Goal: Complete application form: Complete application form

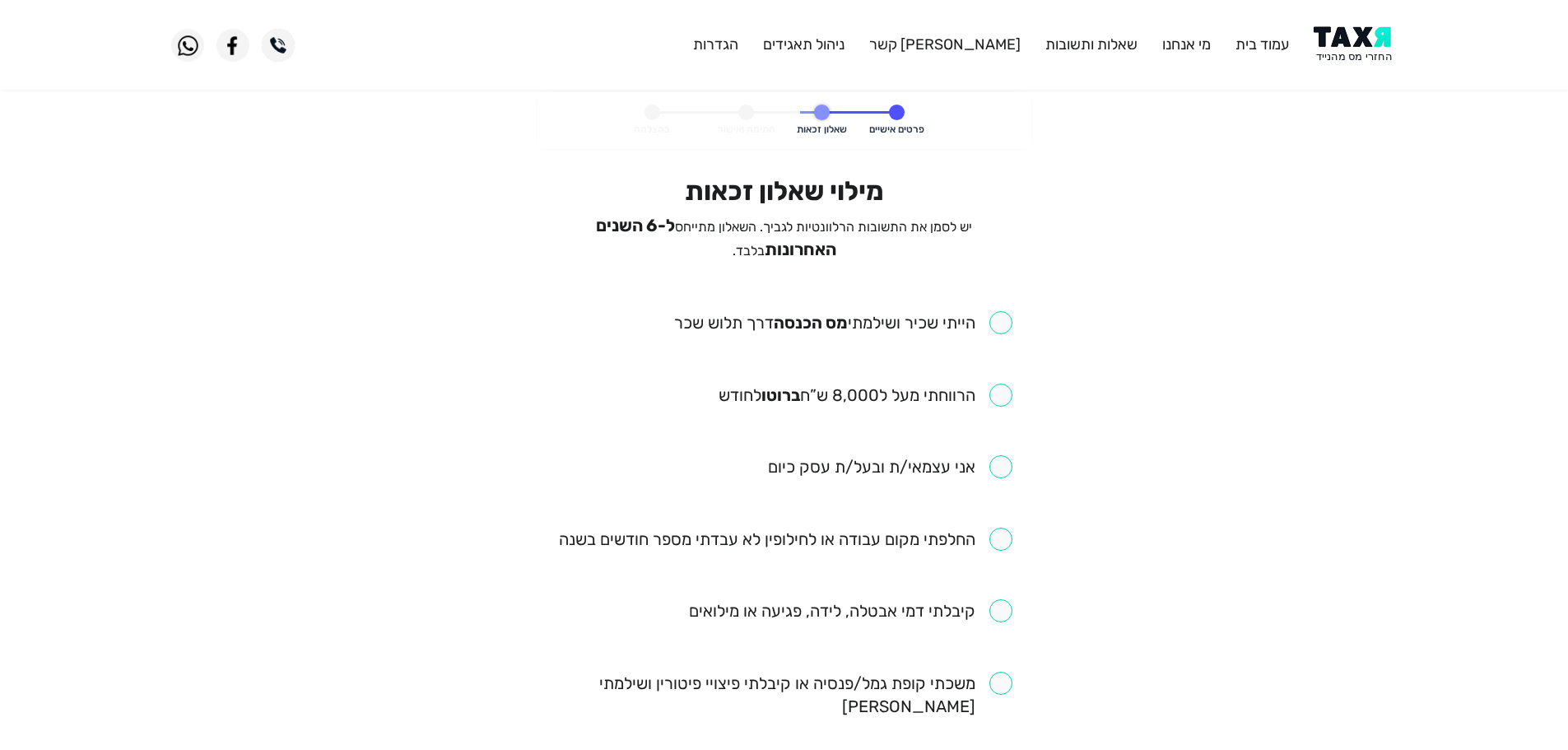
scroll to position [82, 0]
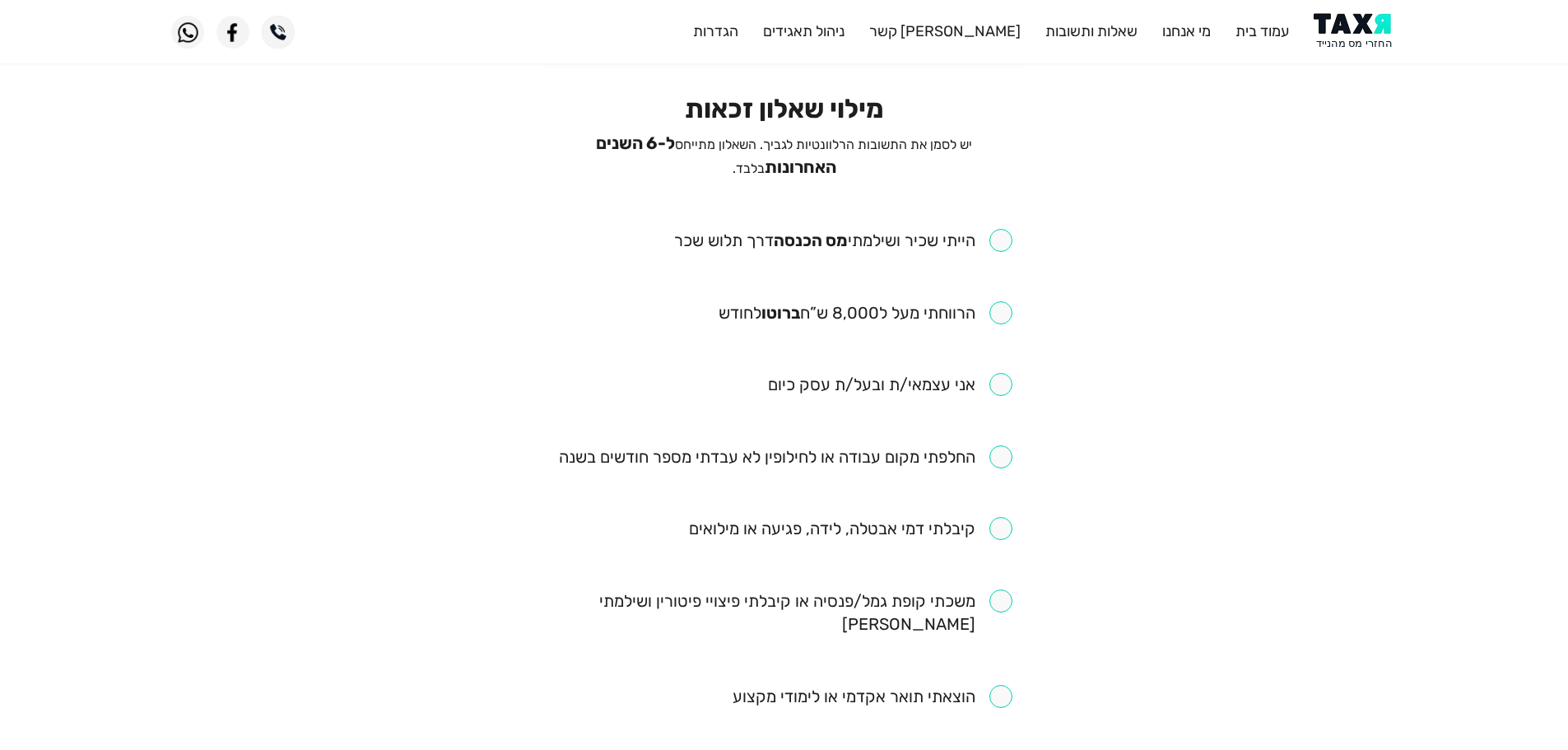
click at [1001, 232] on input "checkbox" at bounding box center [843, 240] width 338 height 23
checkbox input "true"
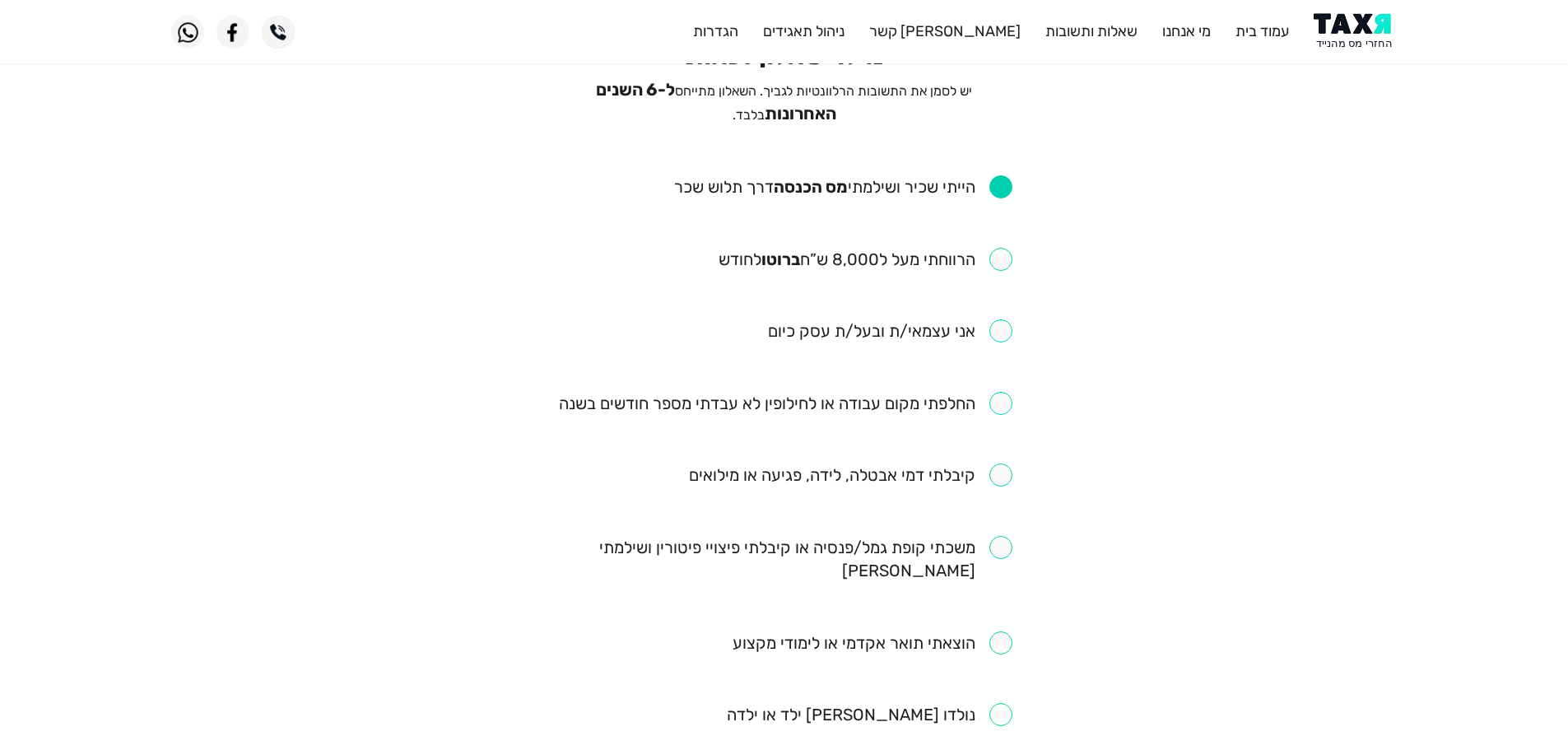
scroll to position [164, 0]
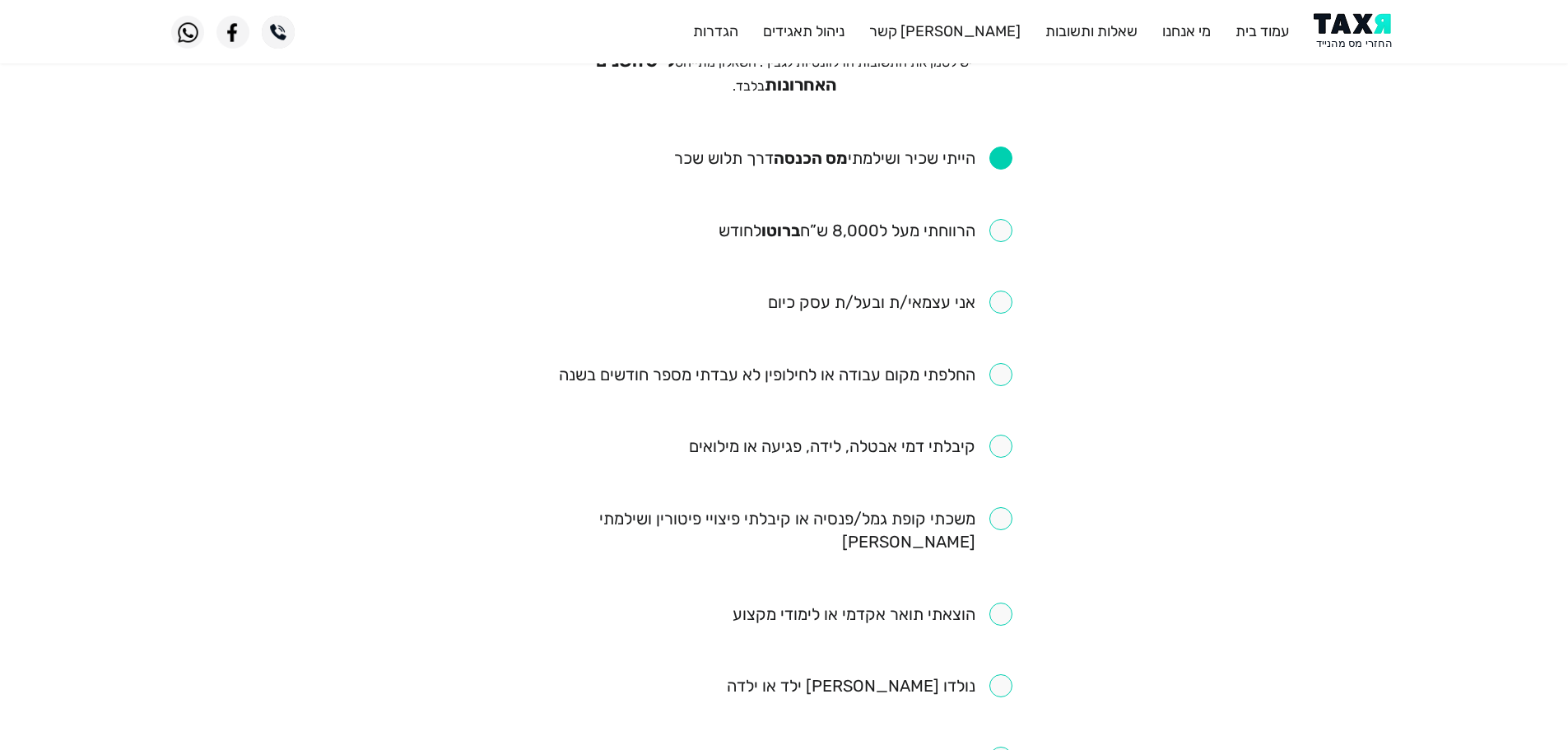
click at [1004, 222] on input "checkbox" at bounding box center [865, 230] width 294 height 23
checkbox input "true"
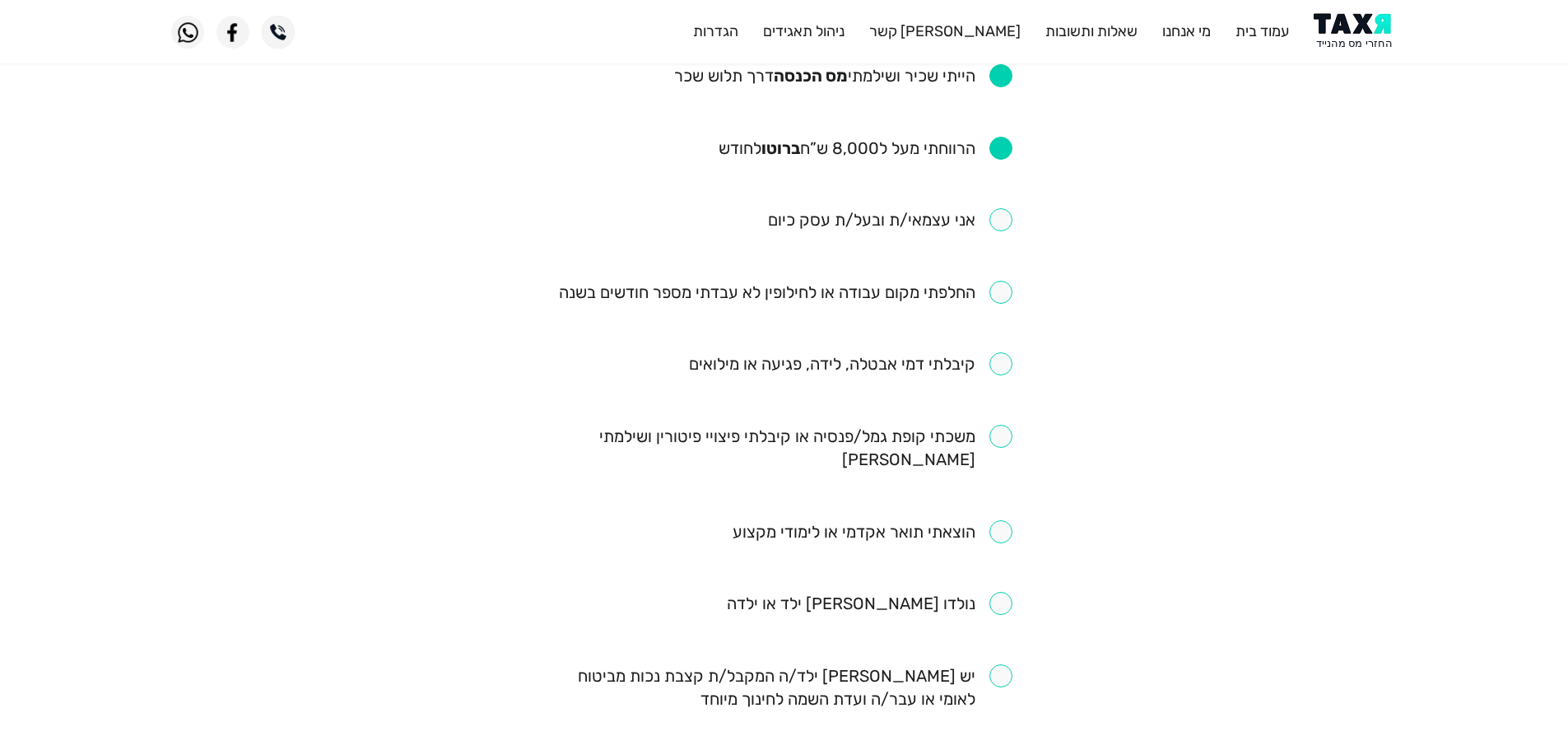
click at [1011, 664] on input "checkbox" at bounding box center [784, 687] width 456 height 46
checkbox input "true"
click at [995, 291] on input "checkbox" at bounding box center [785, 292] width 453 height 23
checkbox input "true"
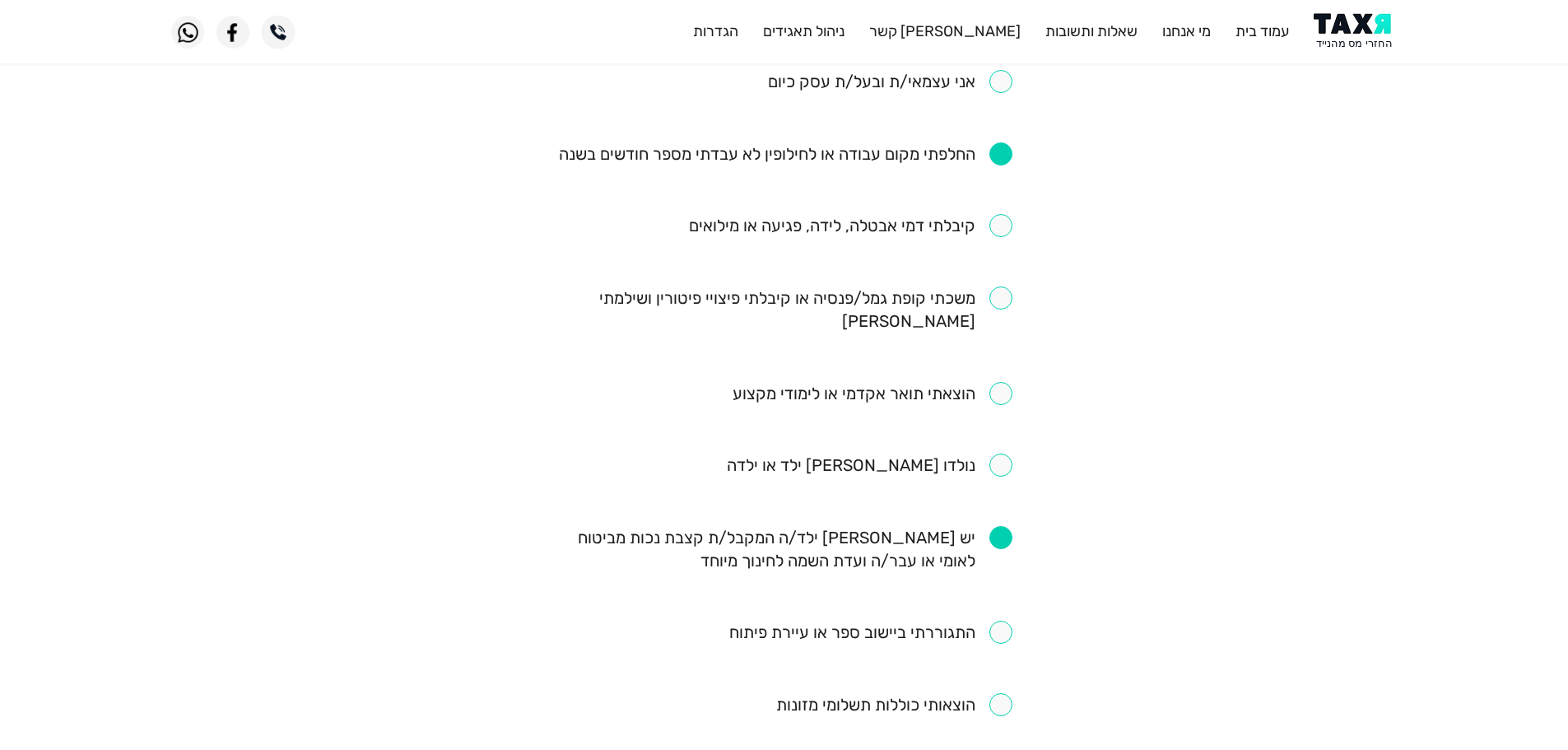
scroll to position [412, 0]
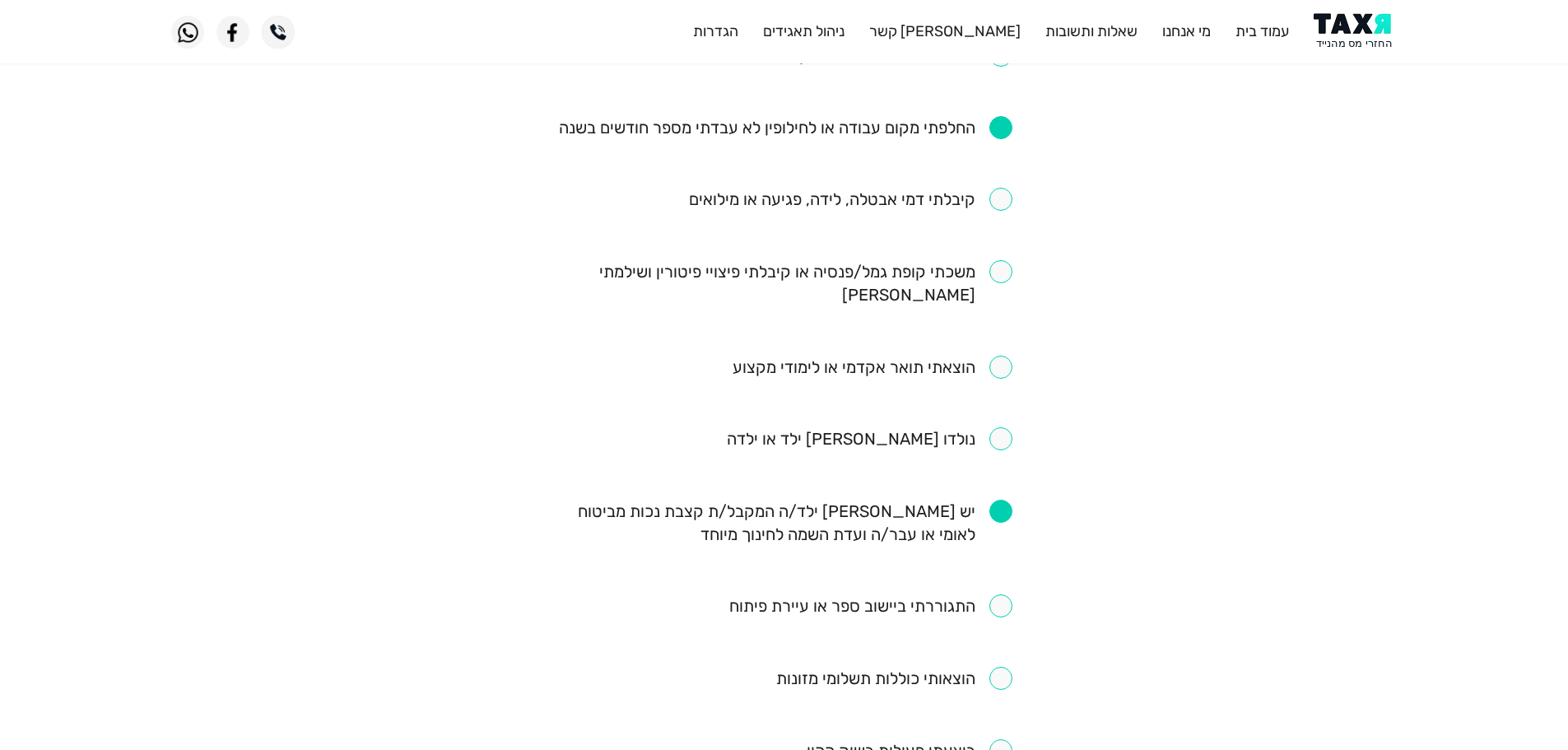
click at [995, 263] on input "checkbox" at bounding box center [784, 283] width 456 height 46
checkbox input "true"
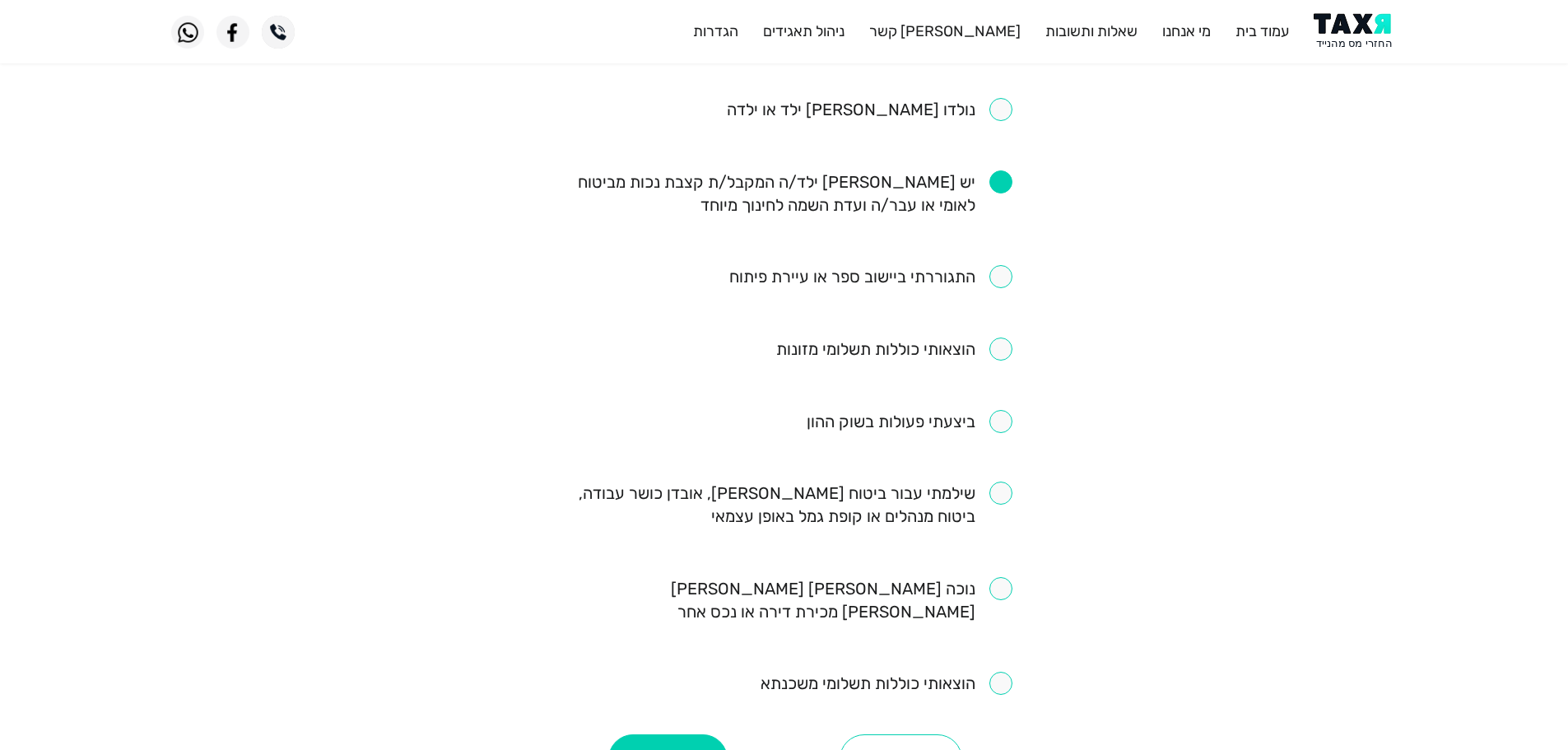
scroll to position [824, 0]
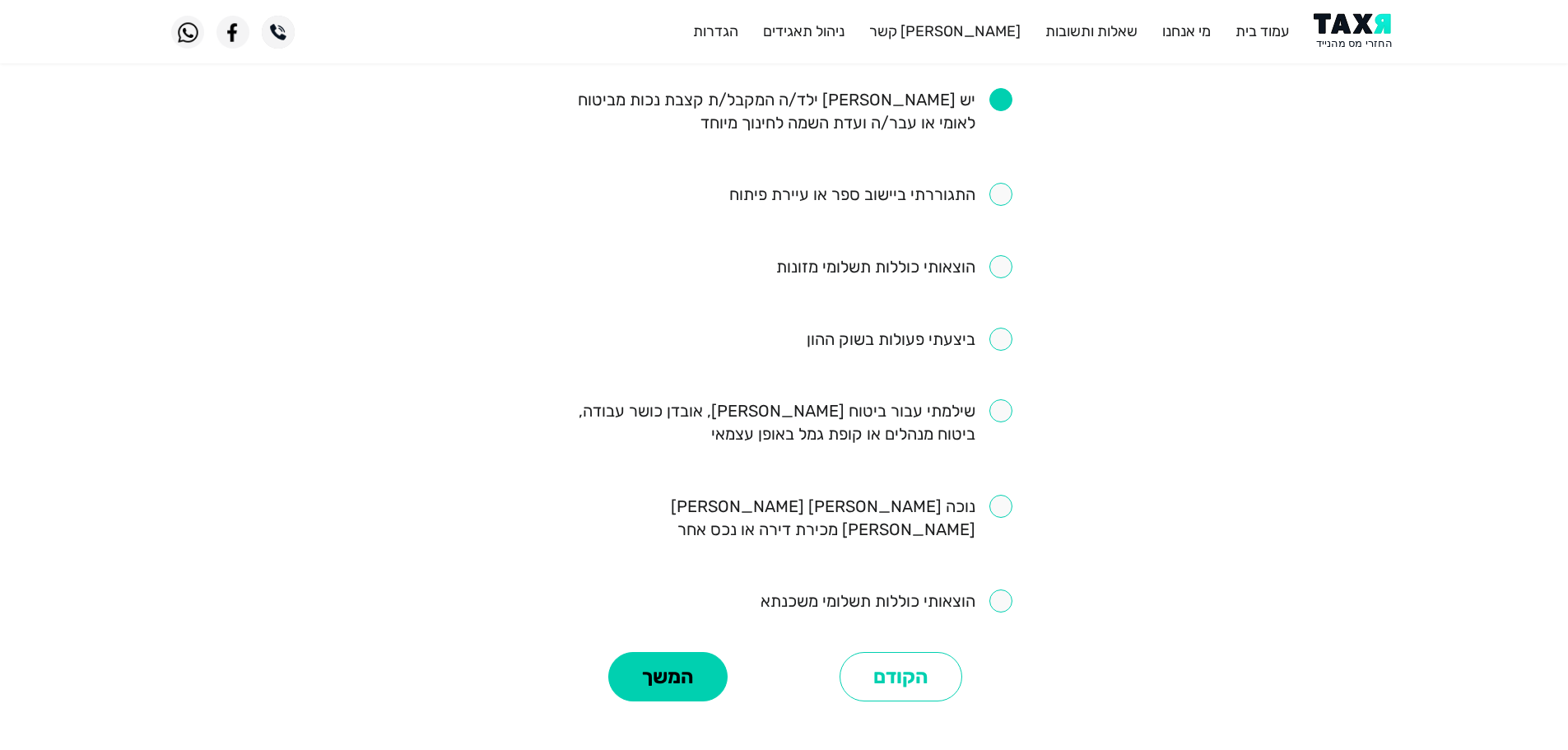
click at [999, 399] on input "checkbox" at bounding box center [784, 422] width 456 height 46
click at [1012, 381] on div "מילוי שאלון זכאות יש לסמן את התשובות הרלוונטיות לגביך. השאלון מתייחס ל-6 השנים …" at bounding box center [784, 29] width 480 height 1354
click at [1008, 399] on input "checkbox" at bounding box center [784, 422] width 456 height 46
checkbox input "false"
click at [684, 653] on button "המשך" at bounding box center [668, 677] width 119 height 49
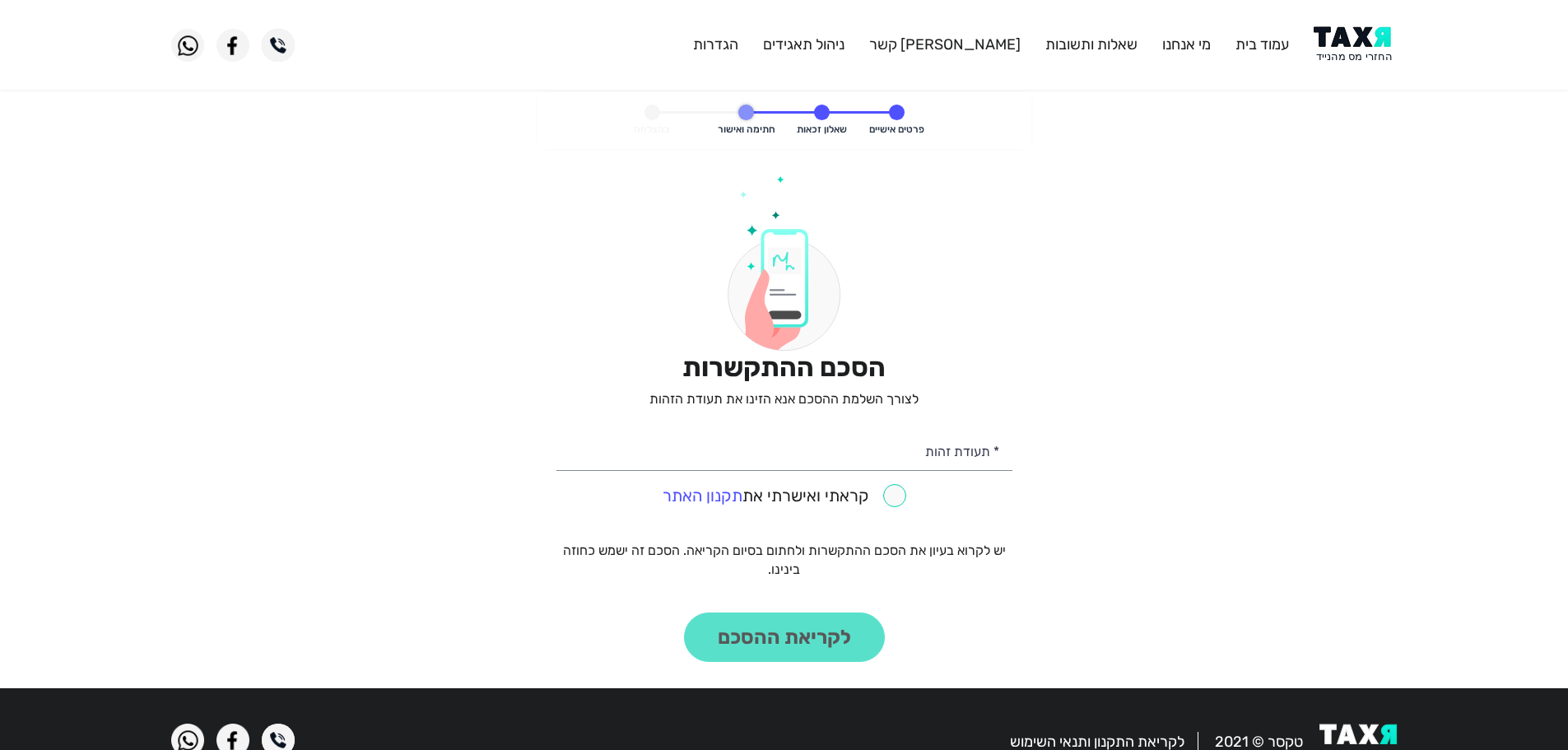
click at [1348, 39] on img at bounding box center [1355, 45] width 83 height 37
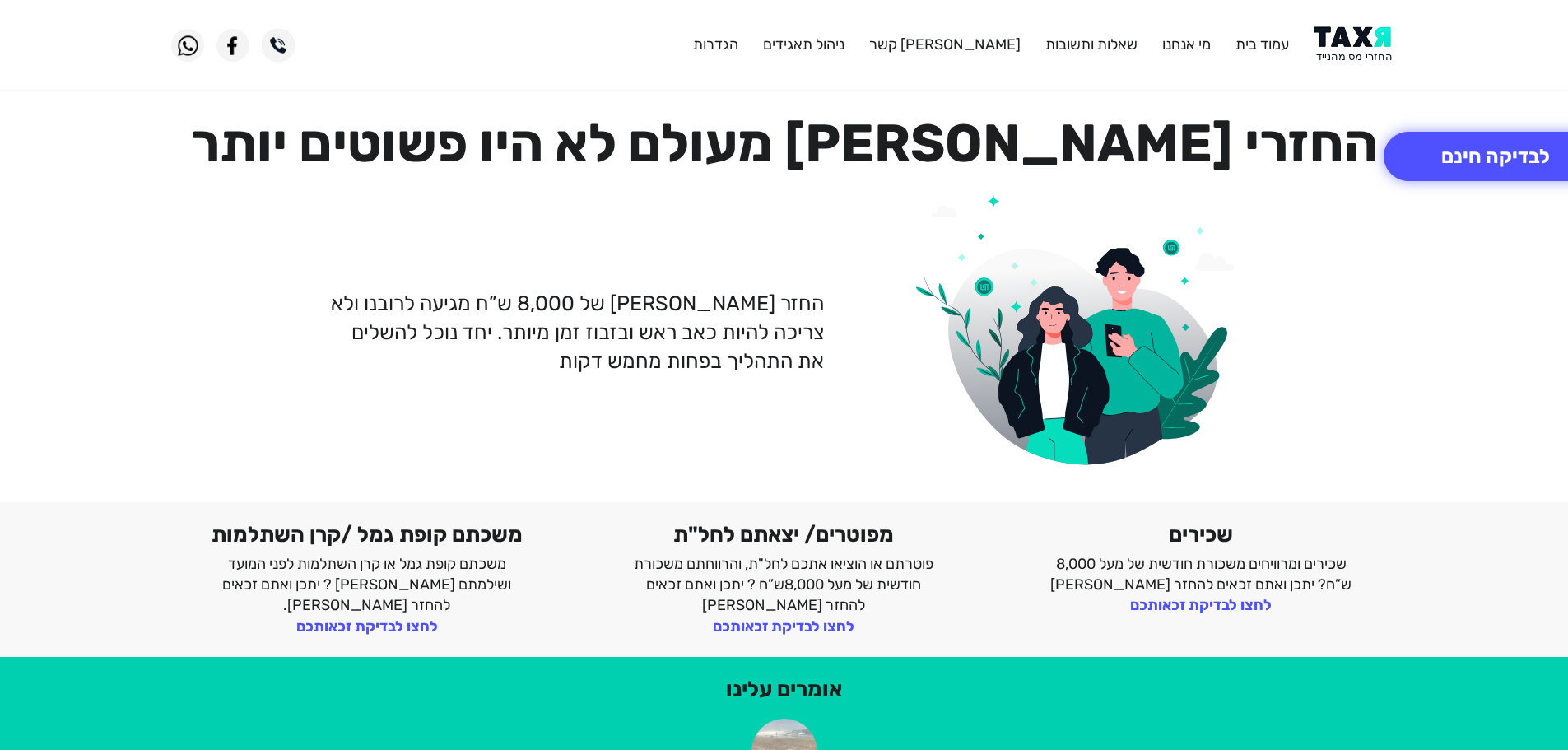
click at [1348, 42] on img at bounding box center [1355, 45] width 83 height 37
click at [1355, 53] on img at bounding box center [1355, 45] width 83 height 37
click at [1361, 44] on img at bounding box center [1355, 45] width 83 height 37
click at [1360, 41] on img at bounding box center [1355, 45] width 83 height 37
click at [1379, 47] on img at bounding box center [1355, 45] width 83 height 37
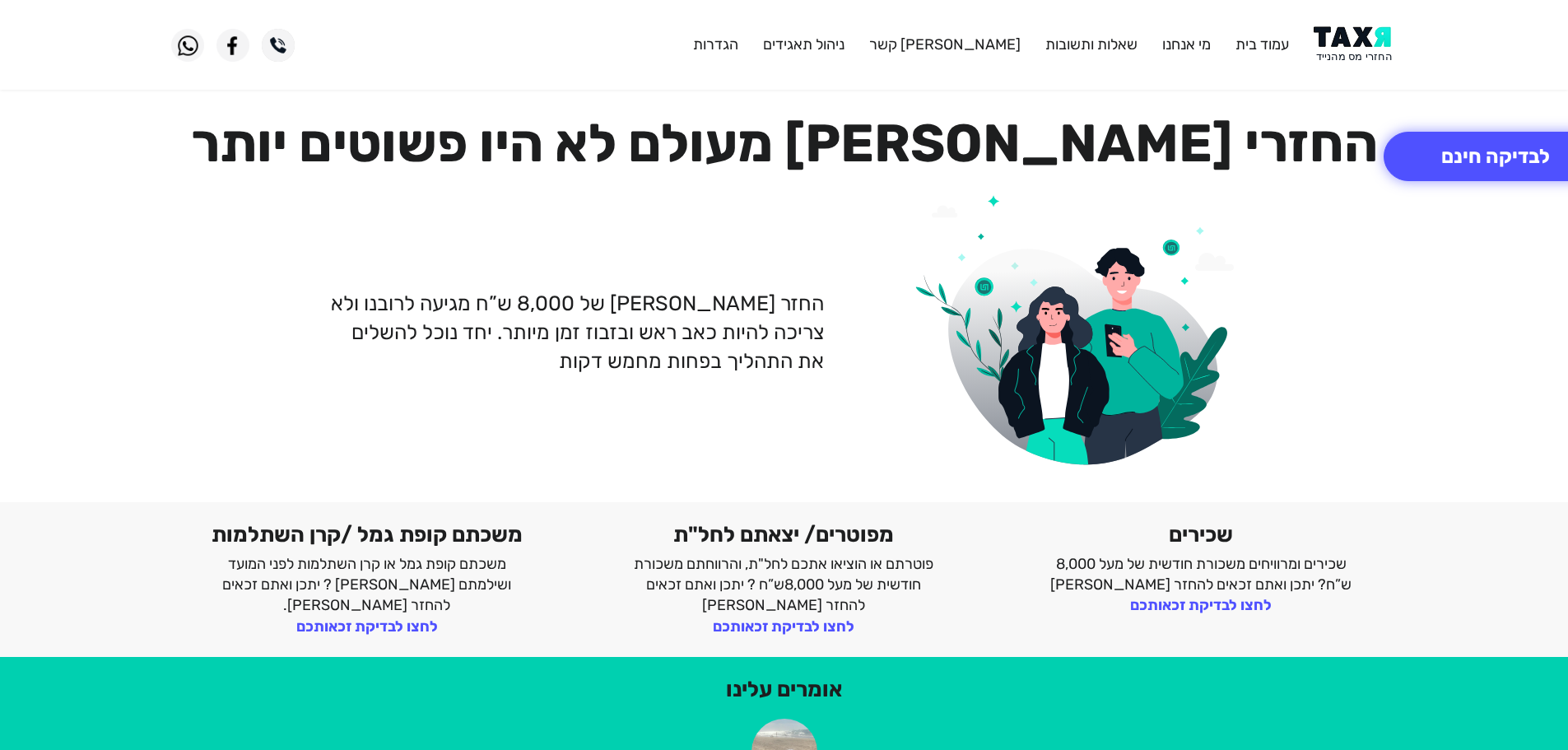
drag, startPoint x: 1350, startPoint y: 47, endPoint x: 1348, endPoint y: 13, distance: 34.1
click at [1350, 46] on img at bounding box center [1355, 45] width 83 height 37
click at [1373, 47] on img at bounding box center [1355, 45] width 83 height 37
click at [1360, 53] on img at bounding box center [1355, 45] width 83 height 37
click at [1330, 43] on img at bounding box center [1355, 45] width 83 height 37
